Goal: Information Seeking & Learning: Learn about a topic

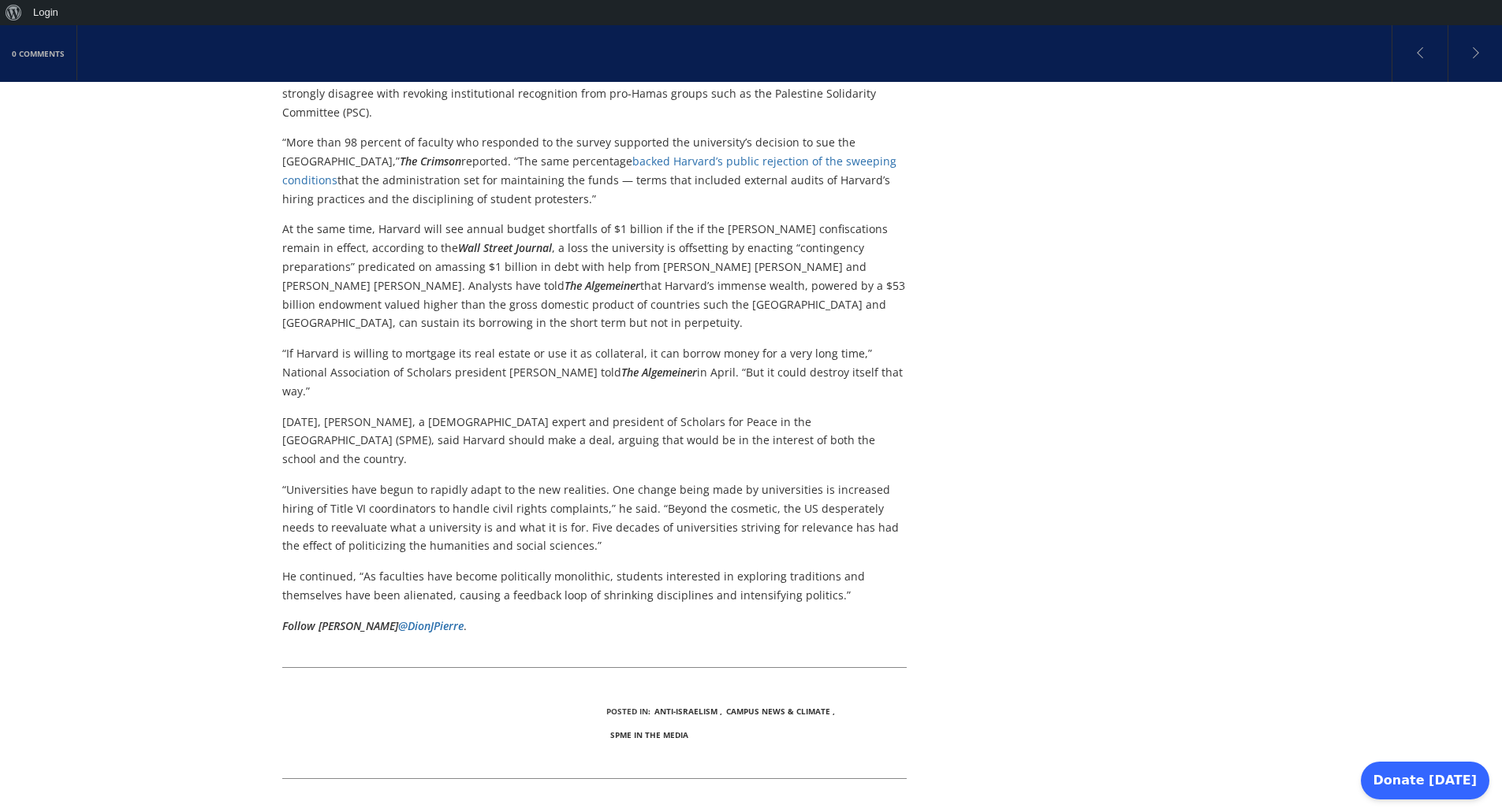
scroll to position [890, 0]
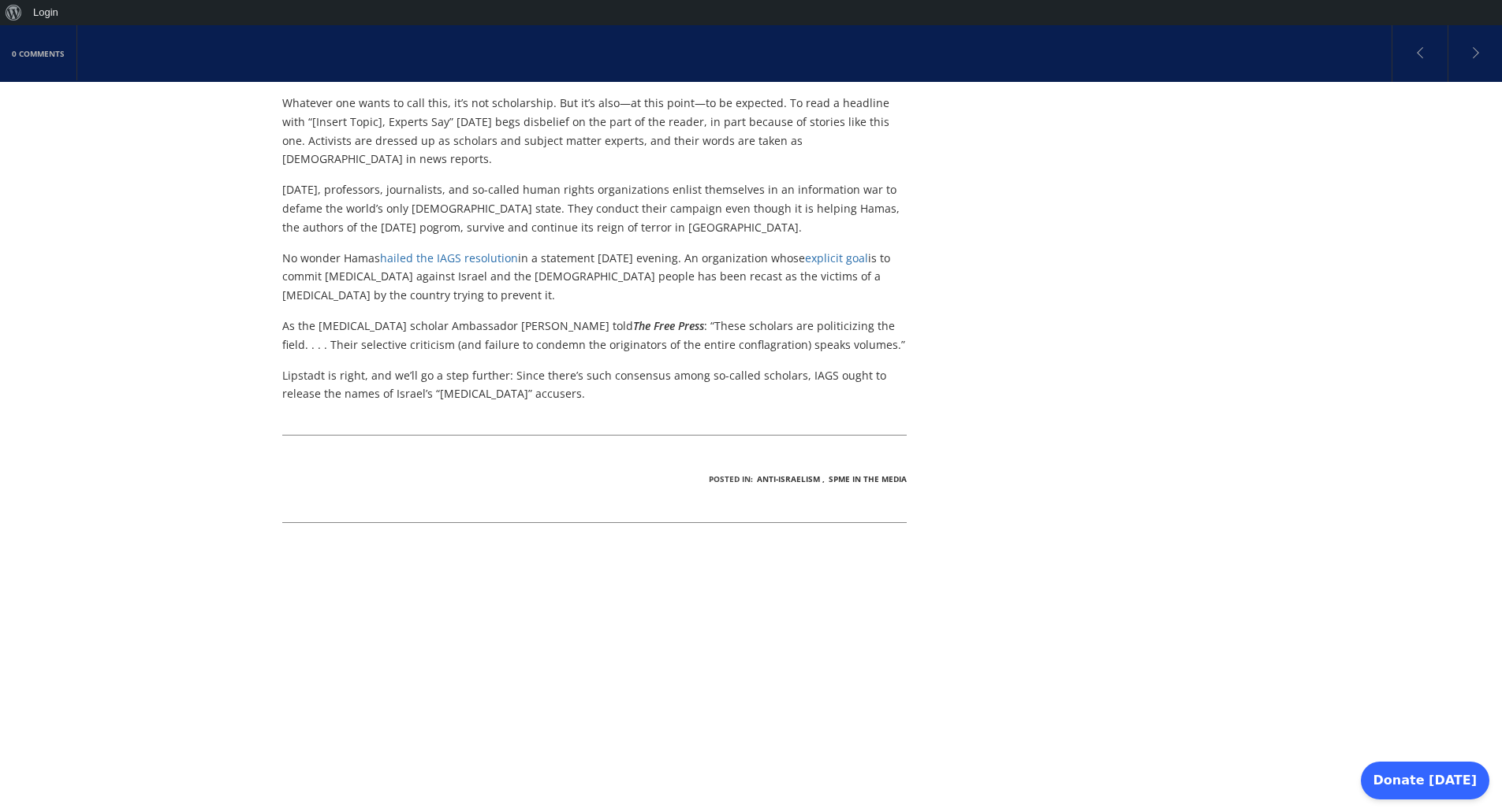
scroll to position [945, 0]
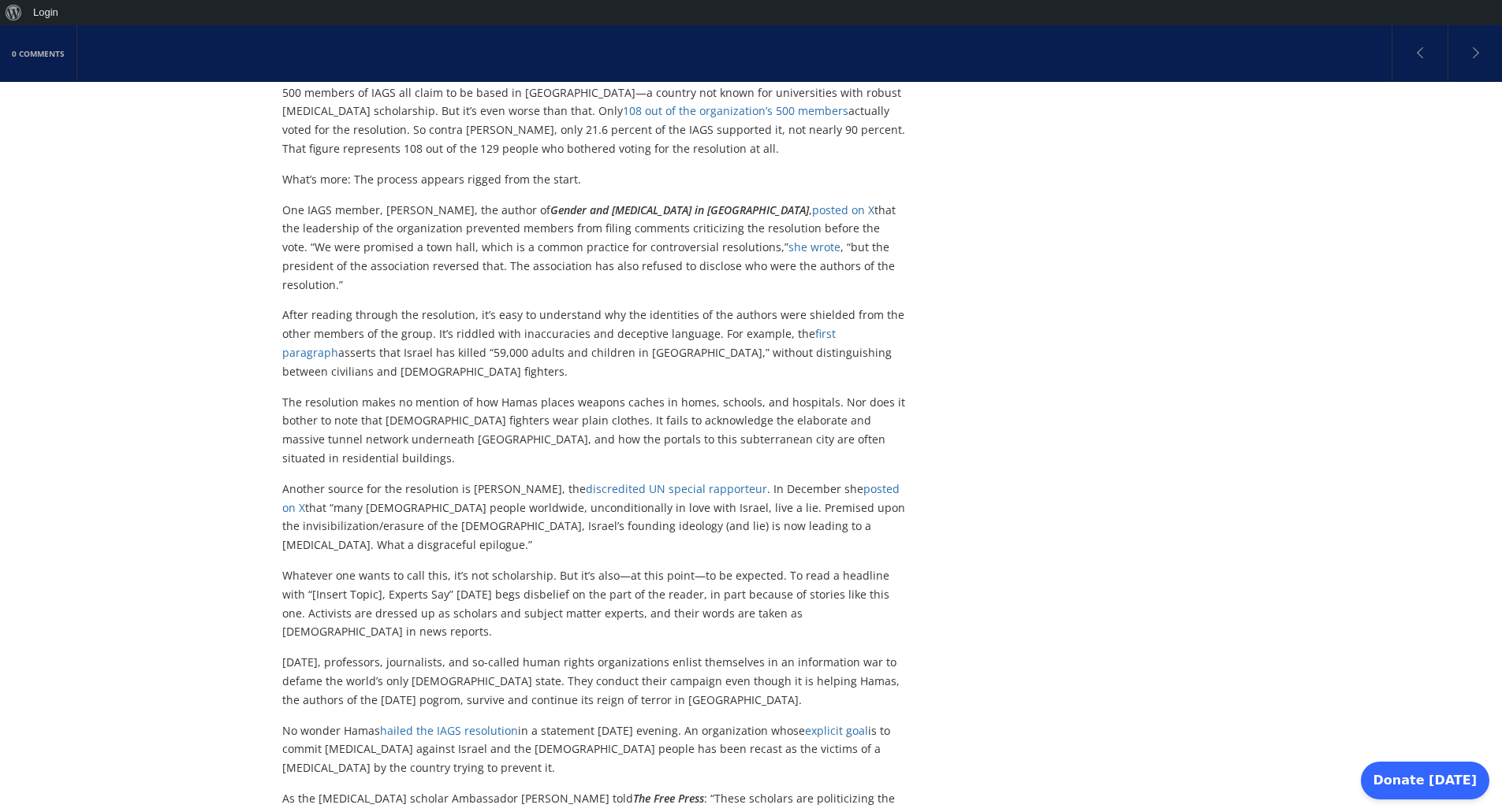
drag, startPoint x: 392, startPoint y: 417, endPoint x: 377, endPoint y: 477, distance: 61.8
click at [377, 480] on p "Another source for the resolution is [PERSON_NAME], the discredited UN special …" at bounding box center [595, 516] width 625 height 75
